Goal: Task Accomplishment & Management: Use online tool/utility

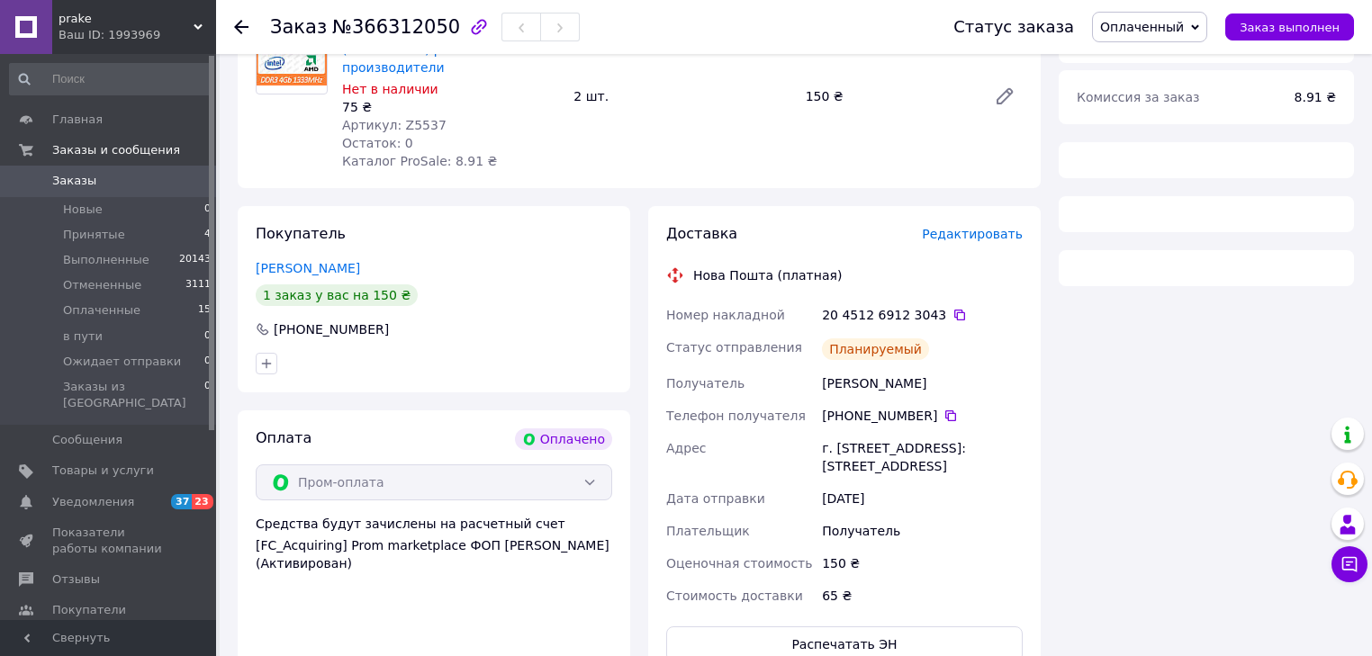
scroll to position [288, 0]
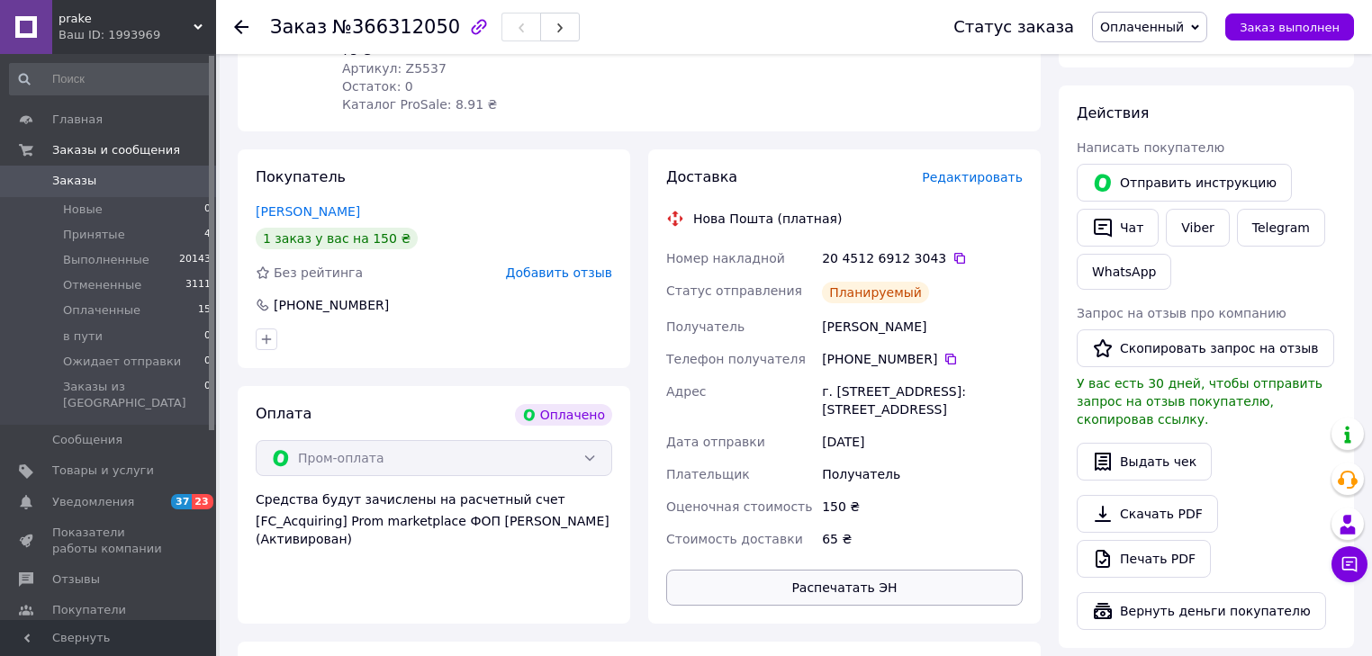
click at [884, 578] on button "Распечатать ЭН" at bounding box center [844, 588] width 356 height 36
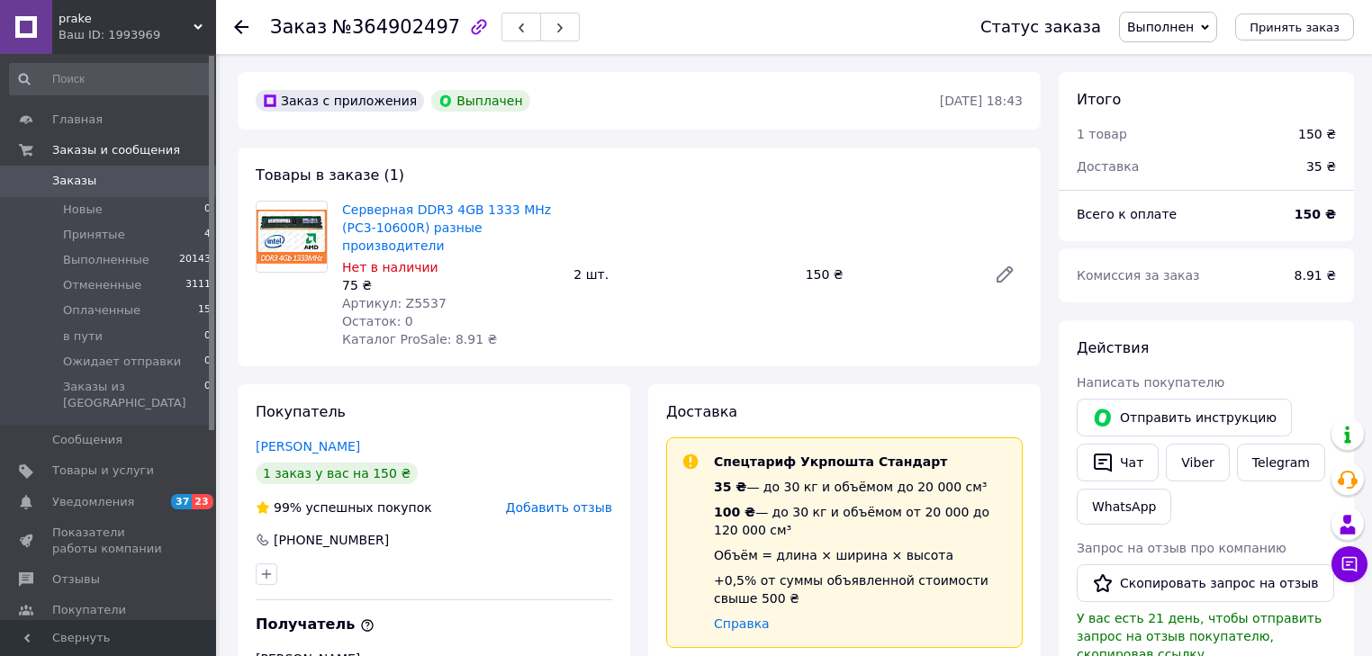
click at [93, 182] on span "Заказы" at bounding box center [109, 181] width 114 height 16
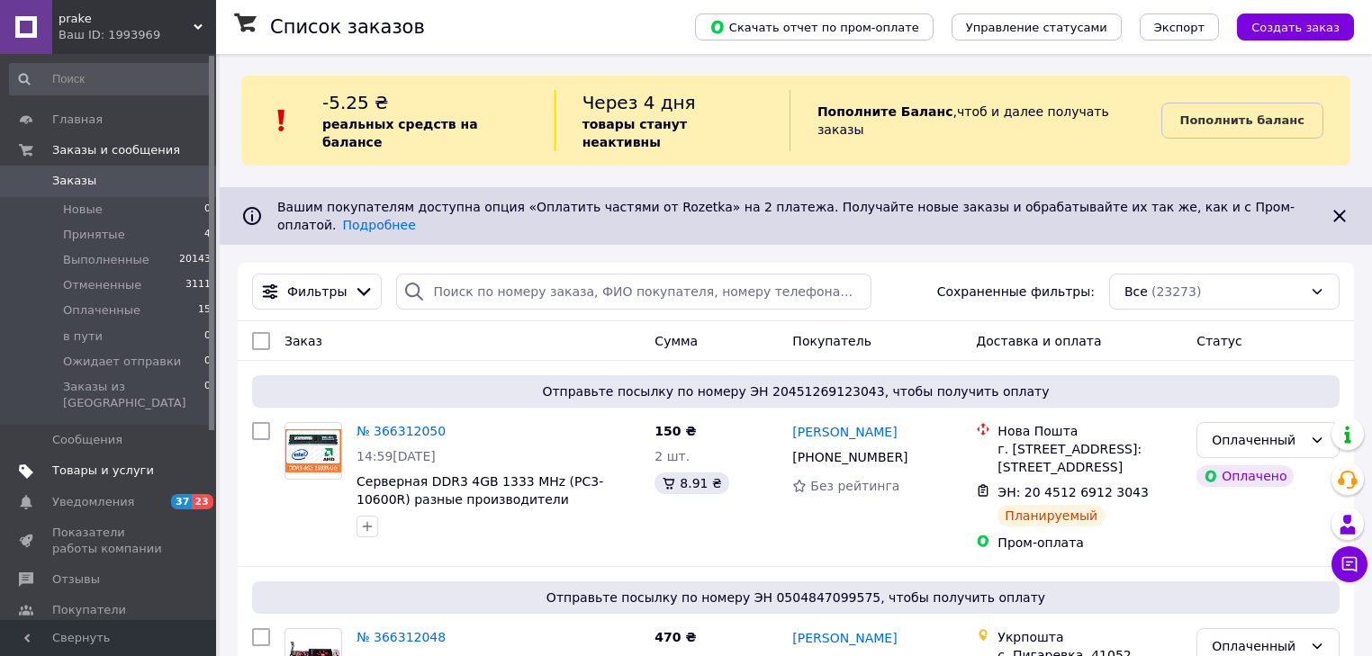
click at [85, 463] on span "Товары и услуги" at bounding box center [103, 471] width 102 height 16
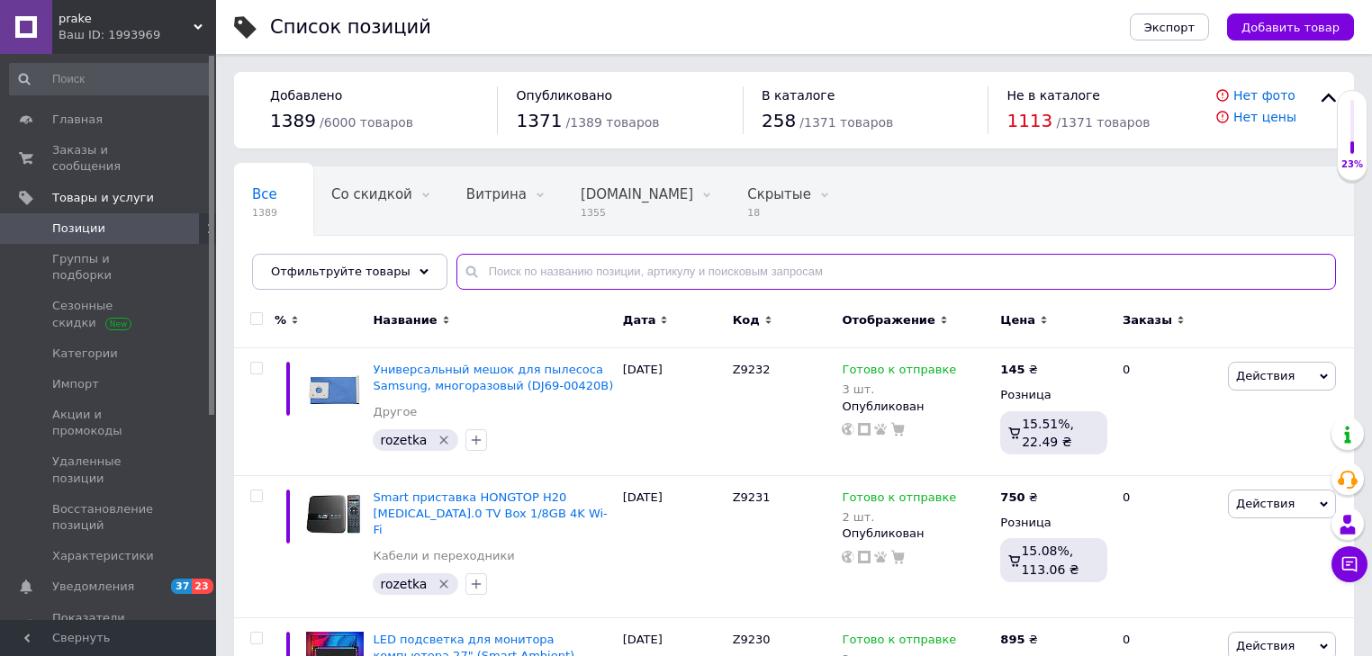
click at [527, 285] on input "text" at bounding box center [895, 272] width 879 height 36
paste input "Z3688"
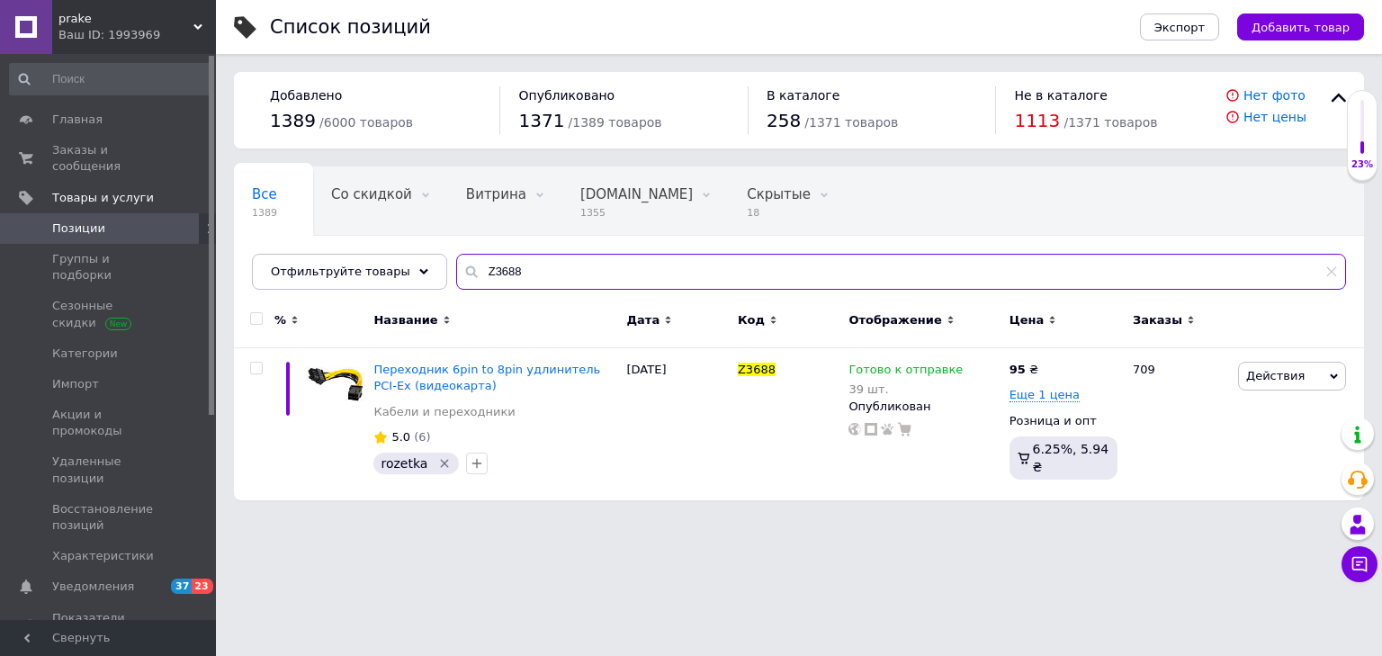
drag, startPoint x: 464, startPoint y: 260, endPoint x: 447, endPoint y: 257, distance: 17.3
click at [456, 259] on input "Z3688" at bounding box center [901, 272] width 890 height 36
paste input "4593"
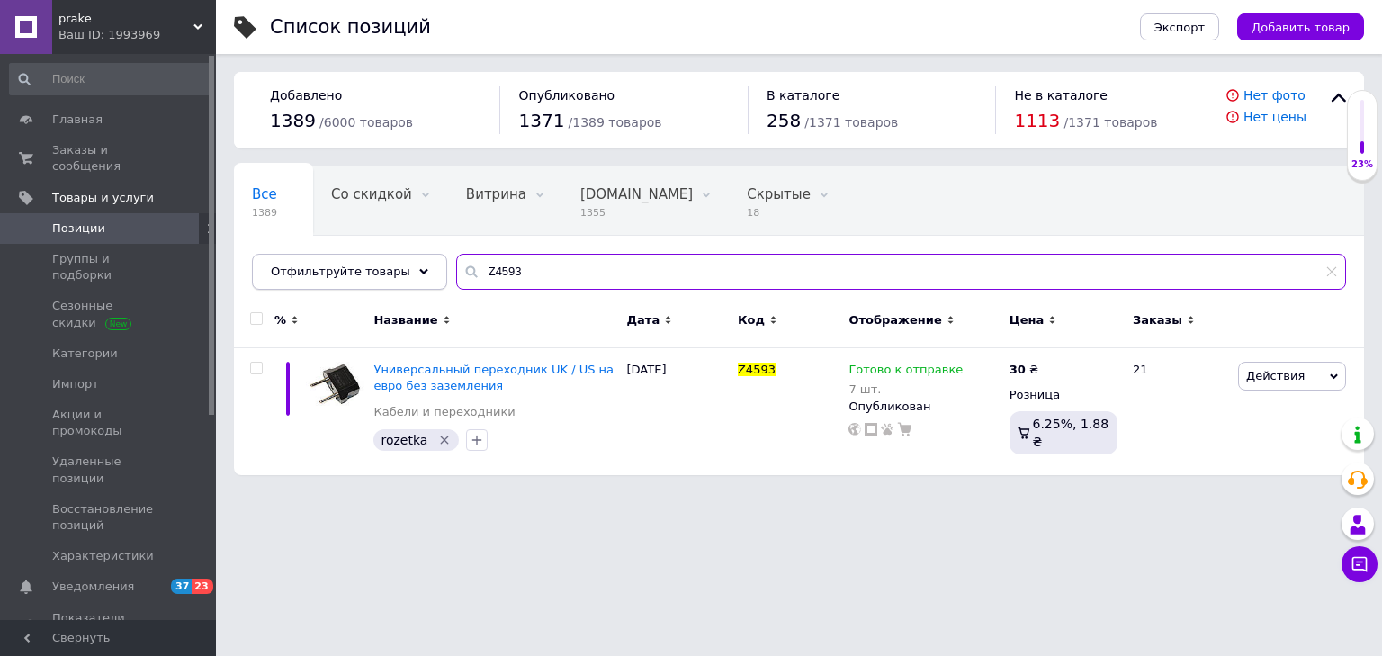
click at [326, 256] on div "Отфильтруйте товары Z4593" at bounding box center [799, 272] width 1094 height 36
paste input "9114"
type input "Z9114"
click at [926, 493] on html "prake Ваш ID: 1993969 Сайт prake Кабинет покупателя Проверить состояние системы…" at bounding box center [691, 246] width 1382 height 493
drag, startPoint x: 711, startPoint y: 21, endPoint x: 713, endPoint y: 35, distance: 14.5
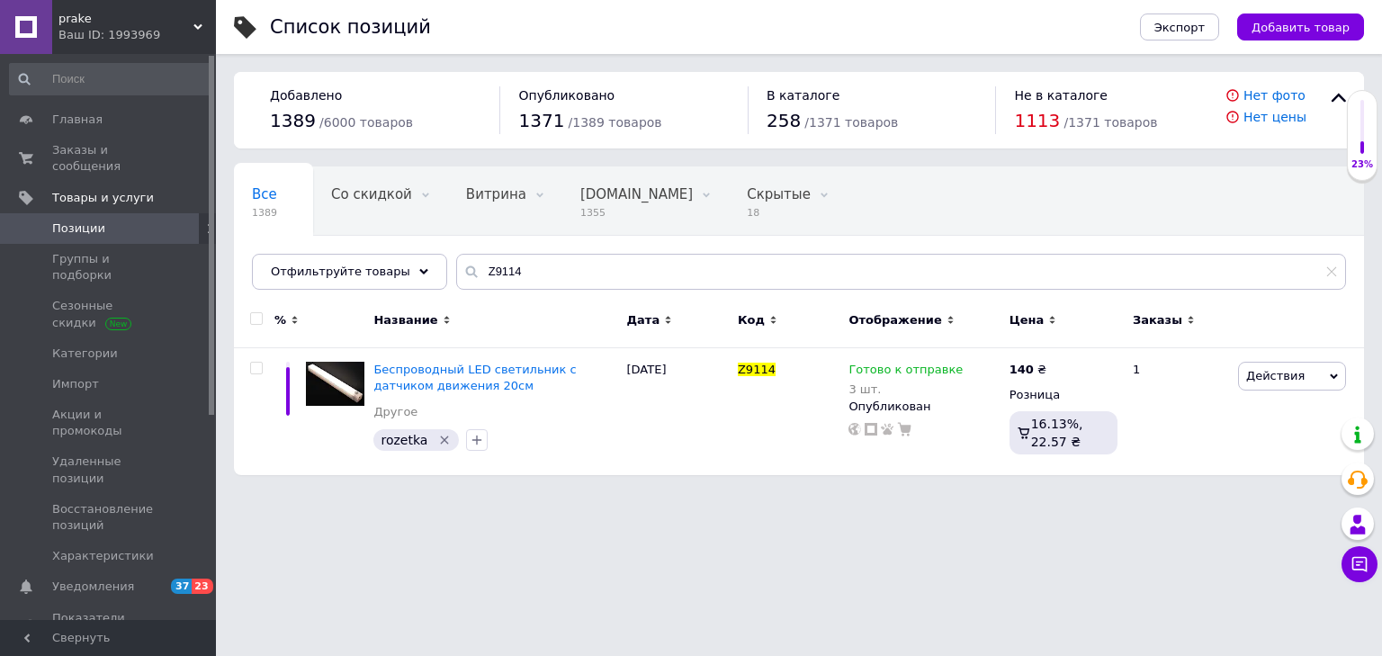
click at [711, 21] on div "Список позиций" at bounding box center [687, 27] width 834 height 54
